Goal: Go to known website: Access a specific website the user already knows

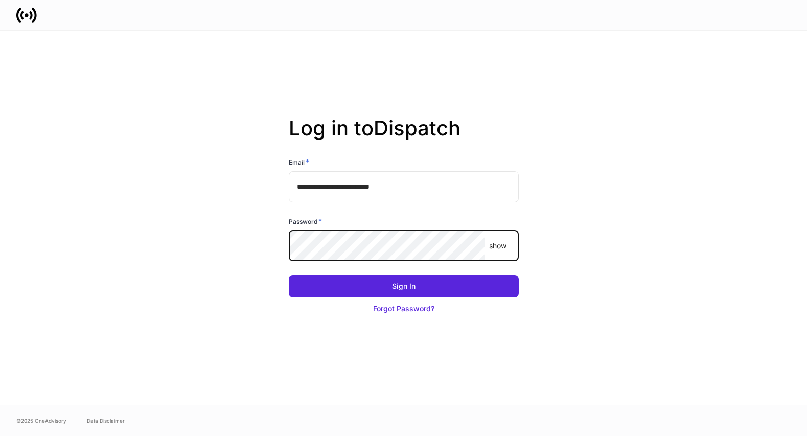
click at [0, 436] on com-1password-button at bounding box center [0, 436] width 0 height 0
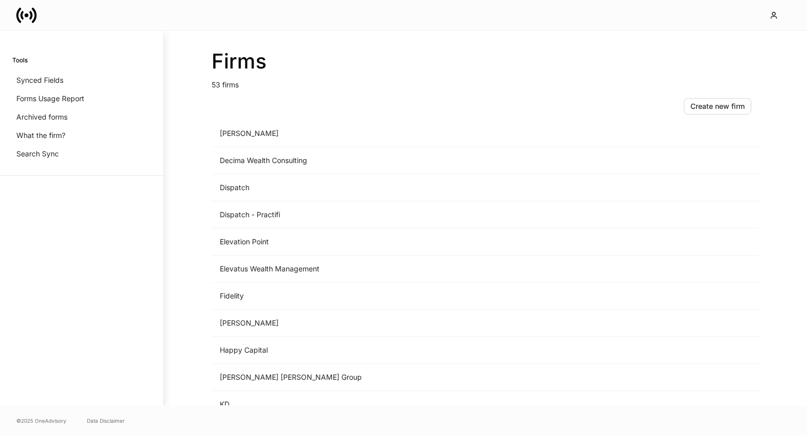
scroll to position [503, 0]
